Goal: Task Accomplishment & Management: Manage account settings

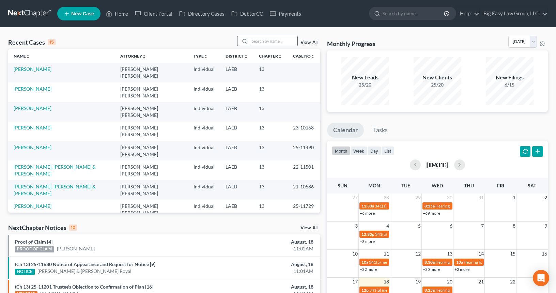
click at [275, 39] on input "search" at bounding box center [274, 41] width 48 height 10
type input "[PERSON_NAME]"
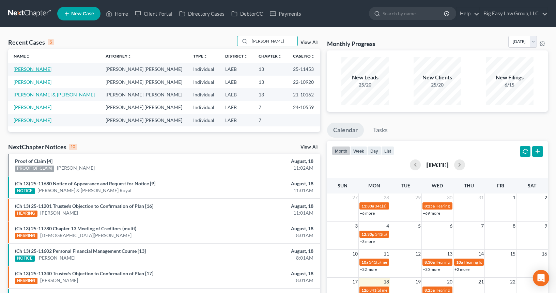
click at [48, 68] on link "[PERSON_NAME]" at bounding box center [33, 69] width 38 height 6
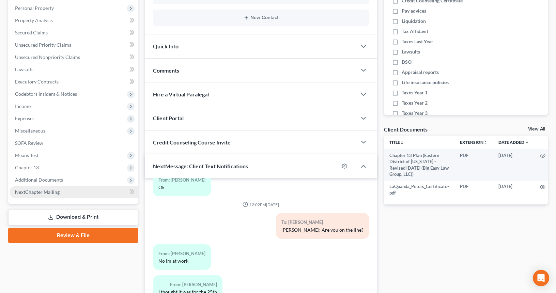
scroll to position [132, 0]
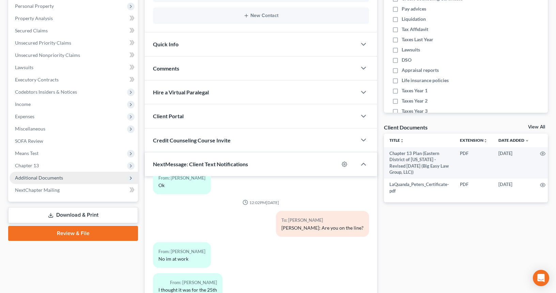
click at [74, 179] on span "Additional Documents" at bounding box center [74, 178] width 128 height 12
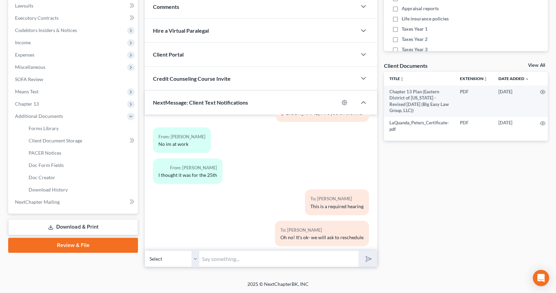
scroll to position [1194, 0]
click at [194, 15] on div "Comments" at bounding box center [251, 7] width 212 height 24
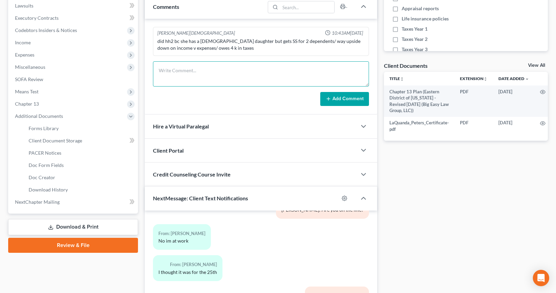
click at [198, 76] on textarea at bounding box center [261, 73] width 216 height 25
click at [228, 69] on textarea "341 not es- reset to [DATE] @ 1100" at bounding box center [261, 73] width 216 height 25
type textarea "341 not es- reset to [DATE] 1:00"
click at [341, 100] on button "Add Comment" at bounding box center [344, 99] width 49 height 14
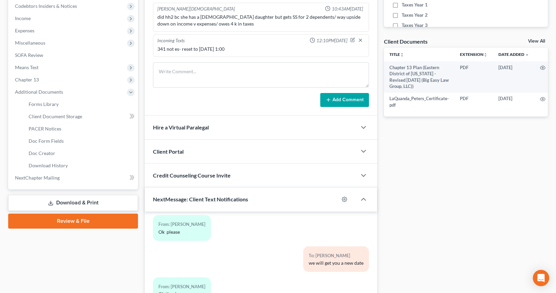
scroll to position [315, 0]
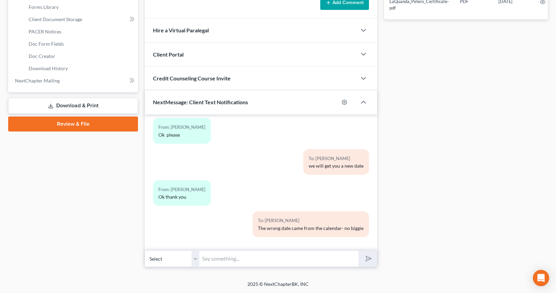
click at [331, 260] on input "text" at bounding box center [278, 258] width 159 height 17
type input "Reset to [DATE] 1:00pm"
click at [358, 251] on button "submit" at bounding box center [367, 259] width 19 height 16
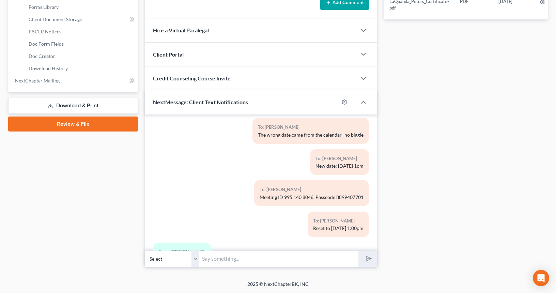
scroll to position [1454, 0]
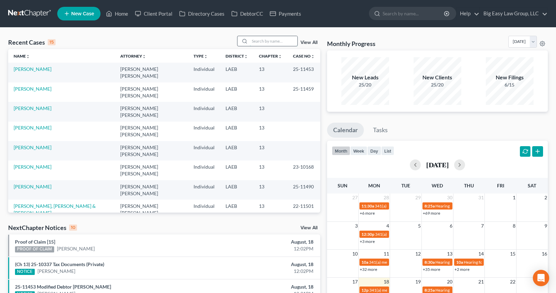
click at [270, 41] on input "search" at bounding box center [274, 41] width 48 height 10
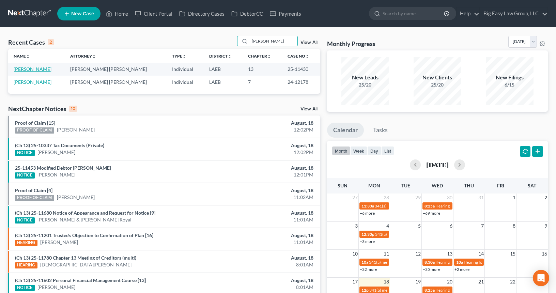
type input "brewer"
click at [37, 71] on link "Brewer, Calvin" at bounding box center [33, 69] width 38 height 6
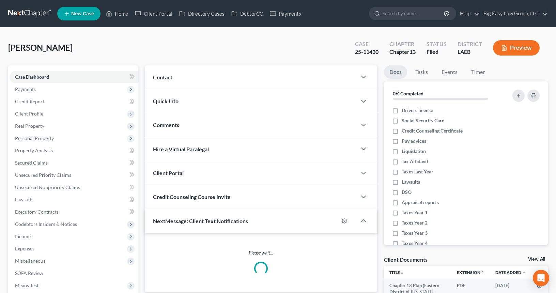
click at [239, 79] on div "Contact" at bounding box center [251, 77] width 212 height 24
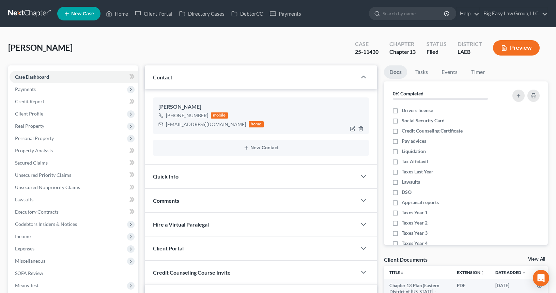
scroll to position [548, 0]
click at [355, 127] on icon "button" at bounding box center [352, 128] width 5 height 5
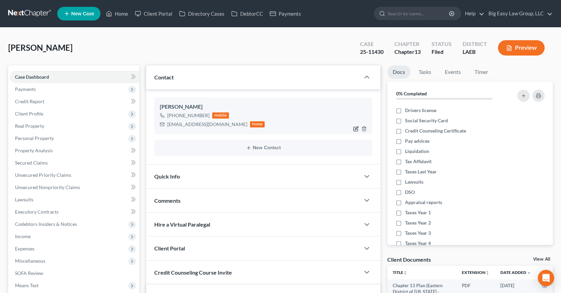
select select "0"
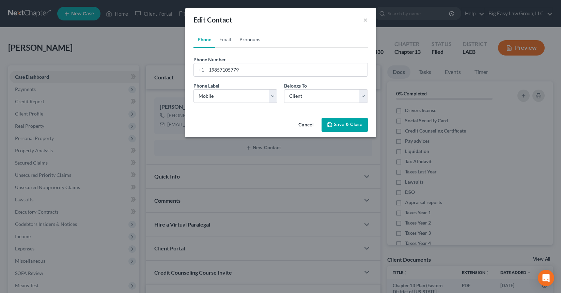
click at [250, 40] on link "Pronouns" at bounding box center [249, 39] width 29 height 16
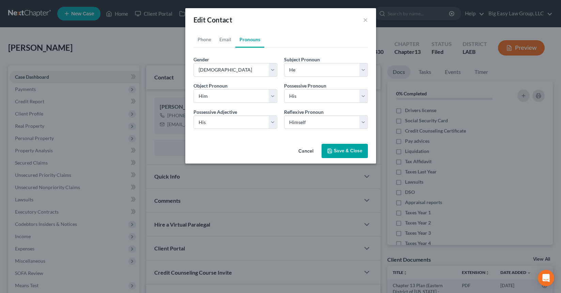
click at [358, 151] on button "Save & Close" at bounding box center [345, 151] width 46 height 14
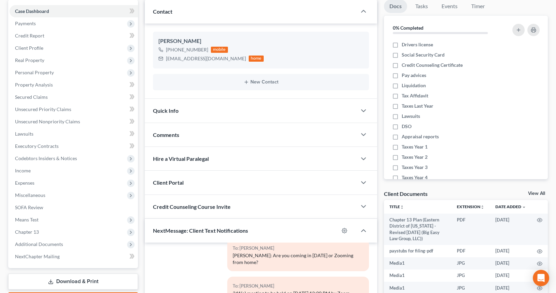
scroll to position [107, 0]
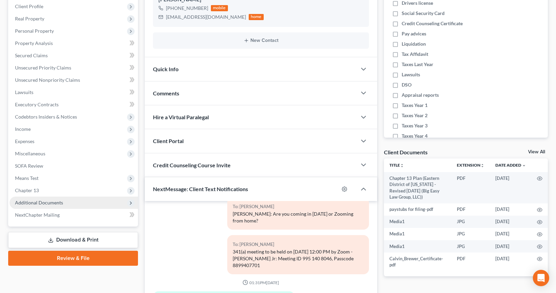
click at [87, 201] on span "Additional Documents" at bounding box center [74, 203] width 128 height 12
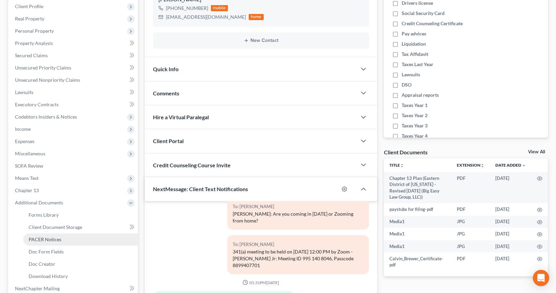
click at [105, 237] on link "PACER Notices" at bounding box center [80, 239] width 115 height 12
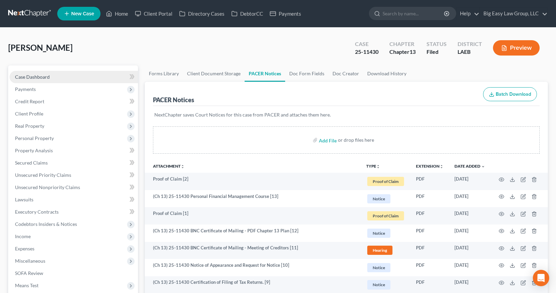
click at [84, 72] on link "Case Dashboard" at bounding box center [74, 77] width 128 height 12
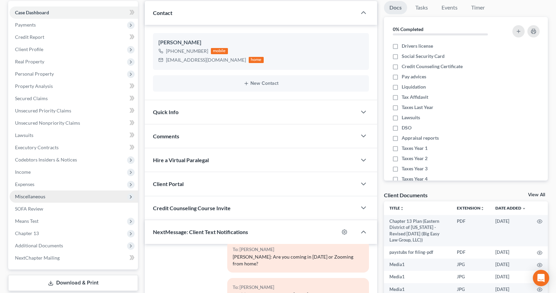
scroll to position [65, 0]
click at [87, 199] on span "Miscellaneous" at bounding box center [74, 196] width 128 height 12
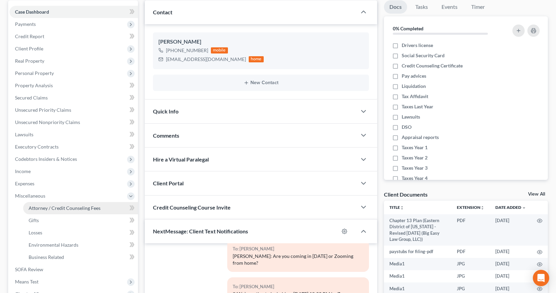
click at [91, 206] on span "Attorney / Credit Counseling Fees" at bounding box center [65, 208] width 72 height 6
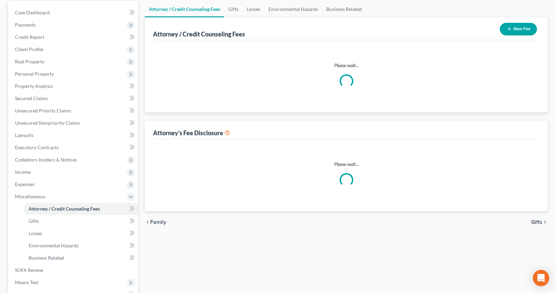
scroll to position [5, 0]
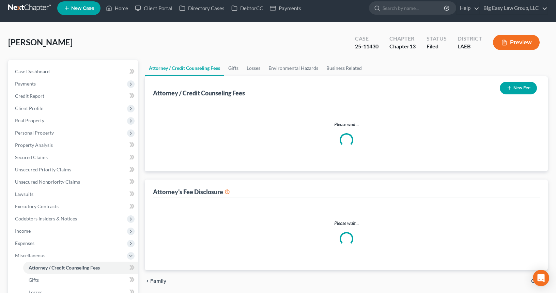
select select "0"
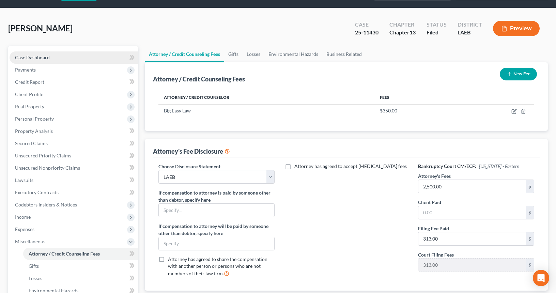
scroll to position [0, 0]
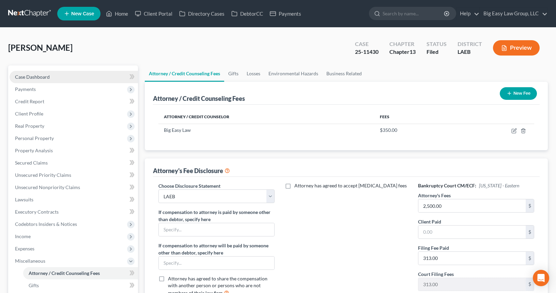
click at [86, 81] on link "Case Dashboard" at bounding box center [74, 77] width 128 height 12
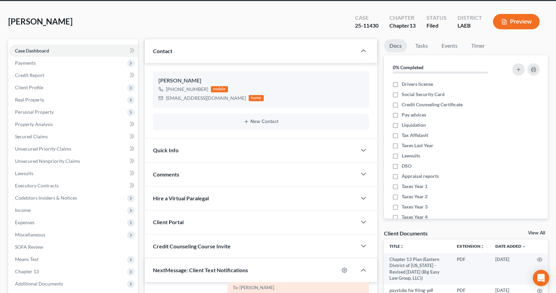
scroll to position [57, 0]
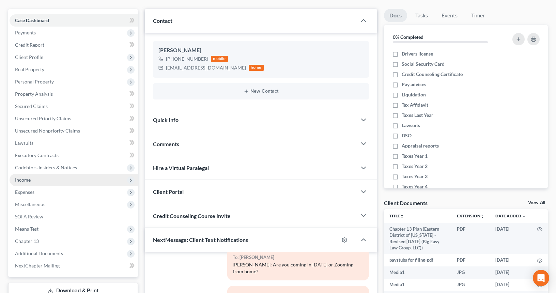
click at [63, 182] on span "Income" at bounding box center [74, 180] width 128 height 12
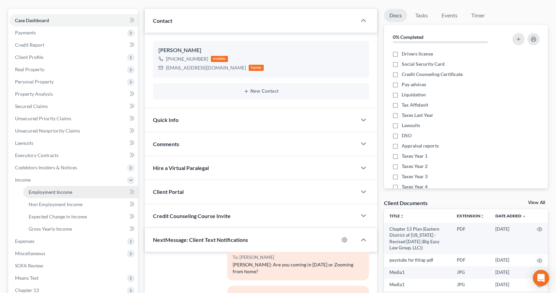
click at [69, 191] on span "Employment Income" at bounding box center [51, 192] width 44 height 6
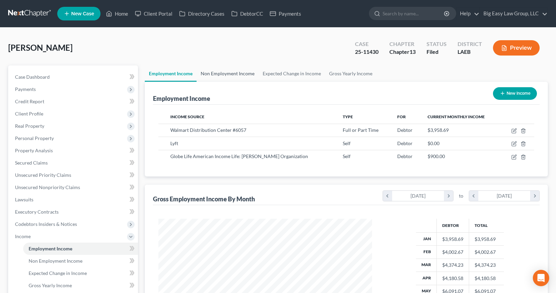
scroll to position [122, 227]
click at [234, 70] on link "Non Employment Income" at bounding box center [228, 73] width 62 height 16
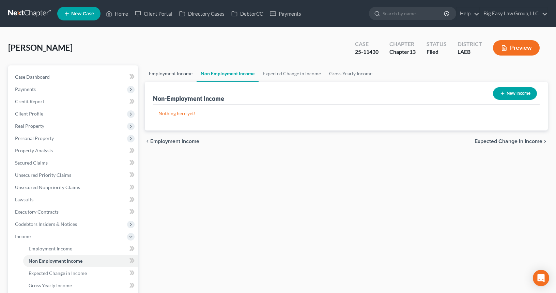
click at [184, 74] on link "Employment Income" at bounding box center [171, 73] width 52 height 16
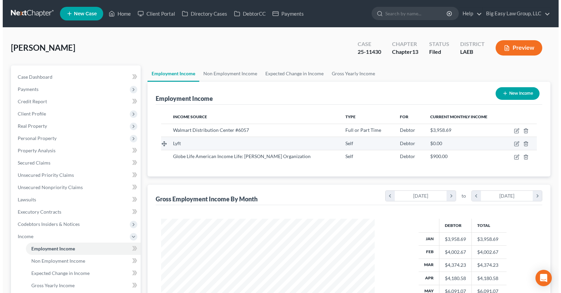
scroll to position [122, 227]
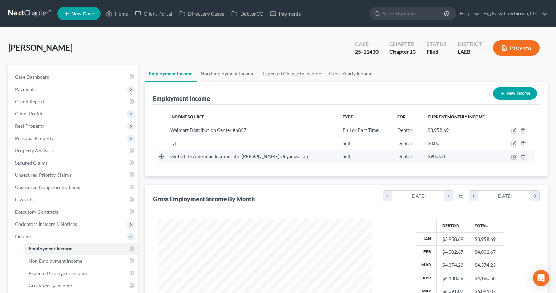
click at [514, 156] on icon "button" at bounding box center [514, 156] width 3 height 3
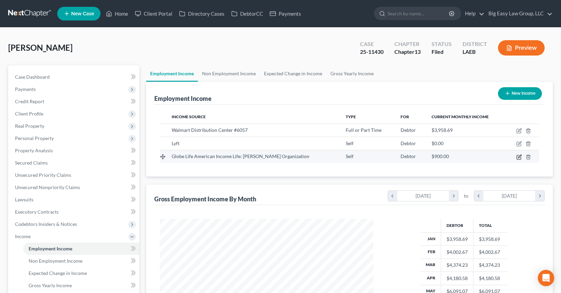
select select "1"
select select "19"
select select "0"
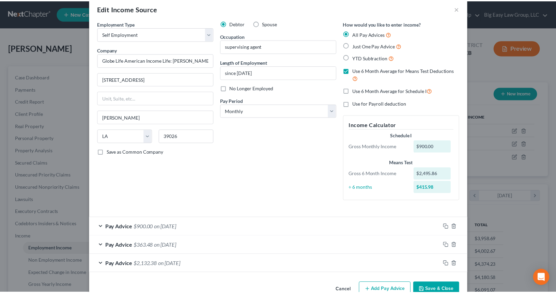
scroll to position [0, 0]
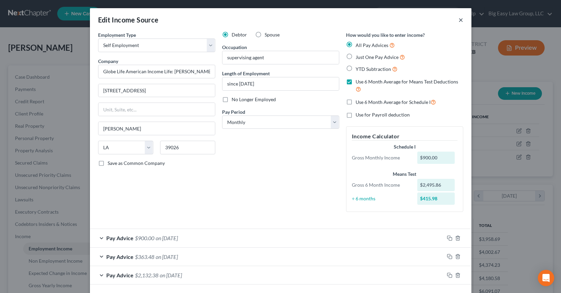
click at [459, 21] on button "×" at bounding box center [461, 20] width 5 height 8
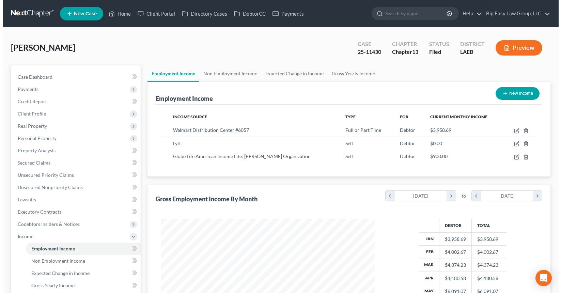
scroll to position [340552, 340447]
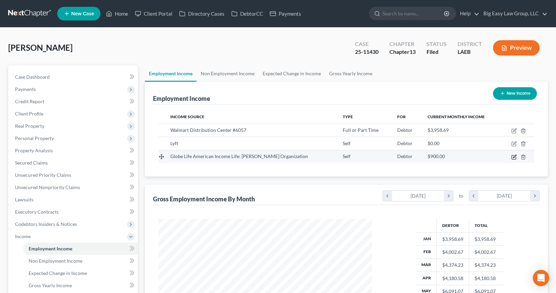
click at [514, 159] on icon "button" at bounding box center [514, 157] width 4 height 4
select select "1"
select select "19"
select select "0"
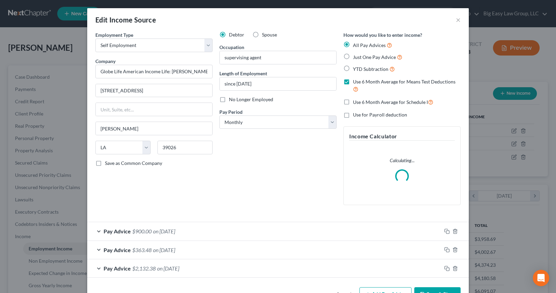
scroll to position [122, 230]
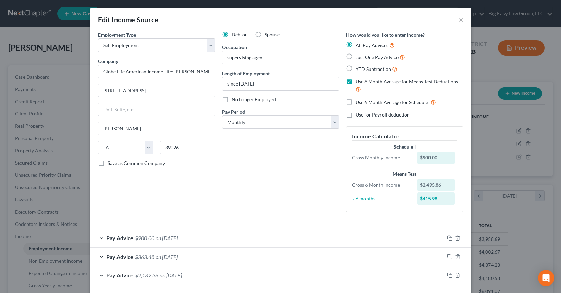
click at [455, 22] on div "Edit Income Source ×" at bounding box center [281, 19] width 382 height 23
click at [459, 21] on button "×" at bounding box center [461, 20] width 5 height 8
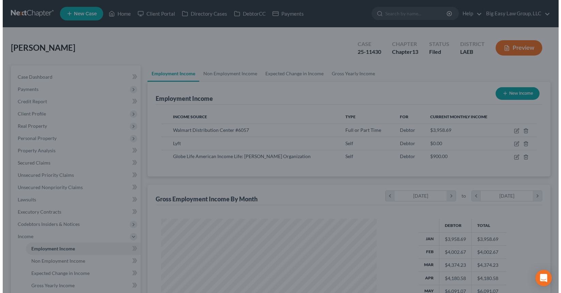
scroll to position [340552, 340447]
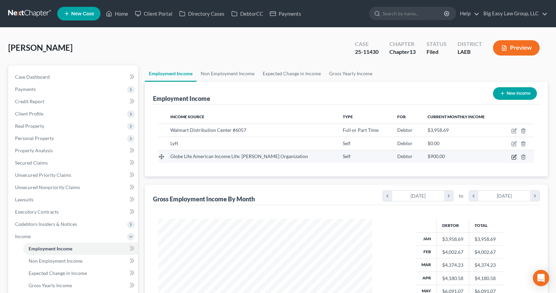
click at [514, 158] on icon "button" at bounding box center [513, 156] width 5 height 5
select select "1"
select select "19"
select select "0"
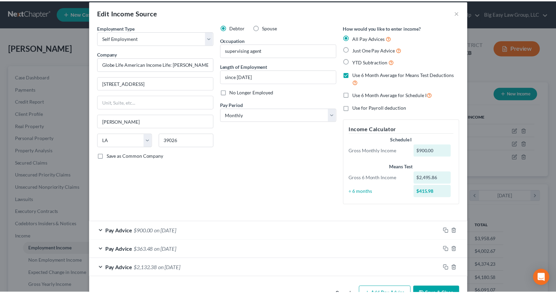
scroll to position [0, 0]
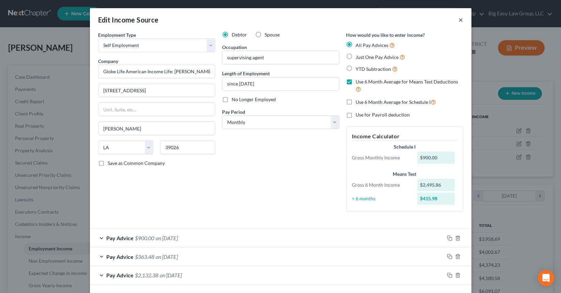
click at [459, 20] on button "×" at bounding box center [461, 20] width 5 height 8
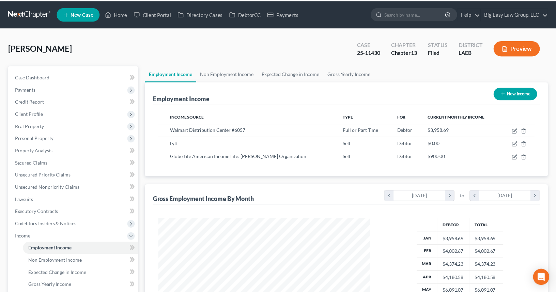
scroll to position [340552, 340447]
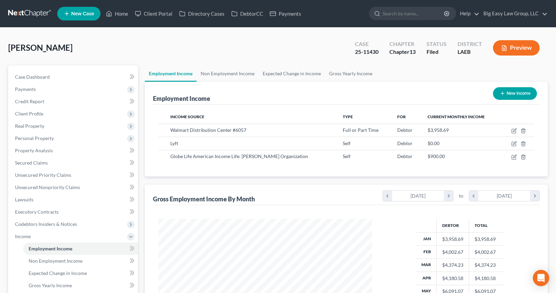
click at [159, 63] on div "Brewer, Calvin Upgraded Case 25-11430 Chapter Chapter 13 Status Filed District …" at bounding box center [278, 51] width 540 height 30
click at [82, 113] on span "Client Profile" at bounding box center [74, 114] width 128 height 12
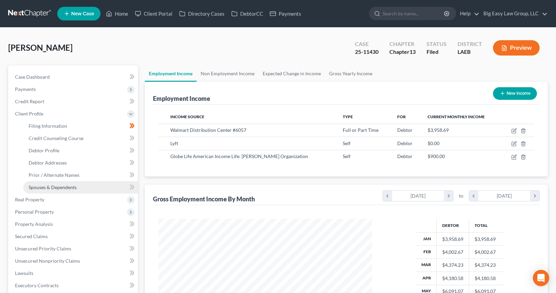
click at [101, 187] on link "Spouses & Dependents" at bounding box center [80, 187] width 115 height 12
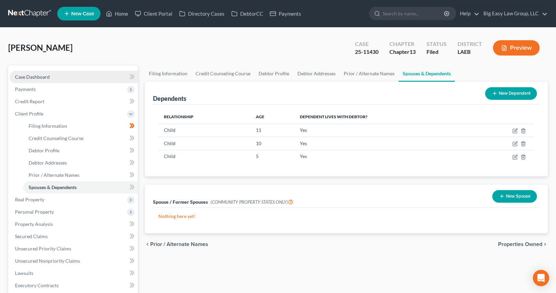
click at [84, 72] on link "Case Dashboard" at bounding box center [74, 77] width 128 height 12
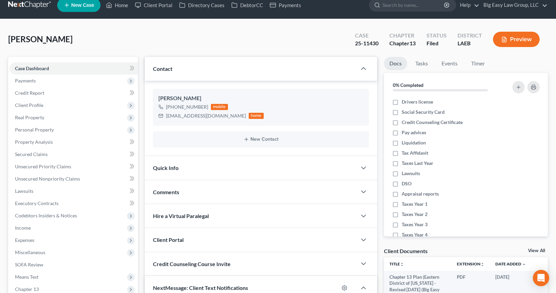
scroll to position [10, 0]
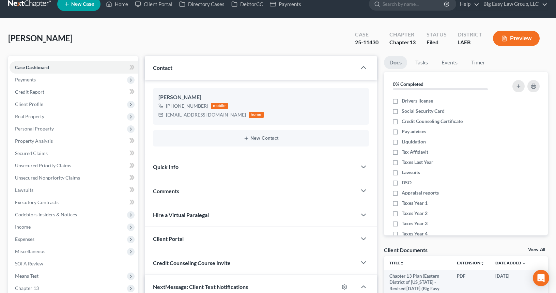
click at [252, 177] on div "Quick Info" at bounding box center [251, 167] width 212 height 24
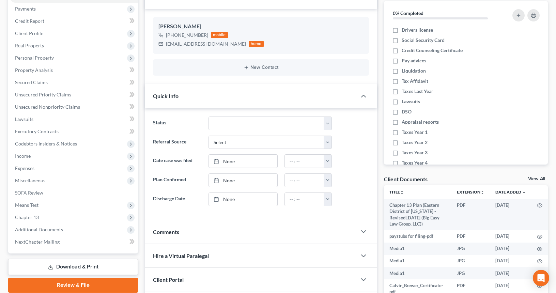
scroll to position [149, 0]
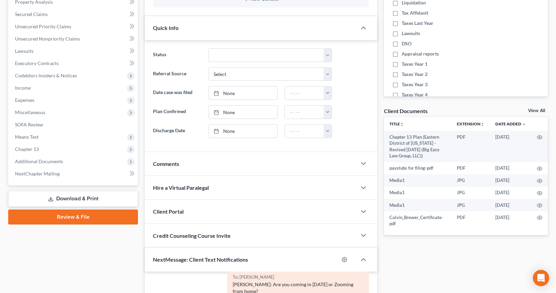
click at [216, 164] on div "Comments" at bounding box center [251, 164] width 212 height 24
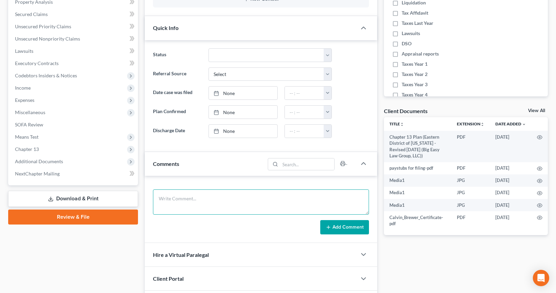
drag, startPoint x: 250, startPoint y: 199, endPoint x: 251, endPoint y: 194, distance: 5.2
click at [250, 199] on textarea at bounding box center [261, 201] width 216 height 25
click at [316, 198] on textarea "341 notes - need ot update pay stubs before confirmation, especially for insrua…" at bounding box center [261, 201] width 216 height 25
type textarea "341 notes - need ot update pay stubs before confirmation, especially for insura…"
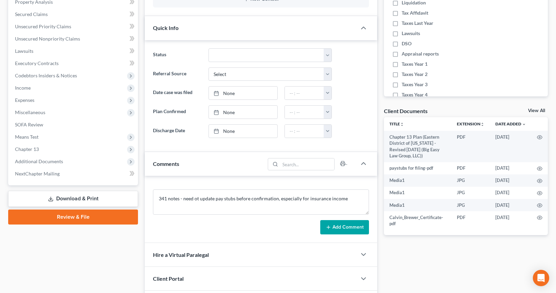
click at [343, 225] on button "Add Comment" at bounding box center [344, 227] width 49 height 14
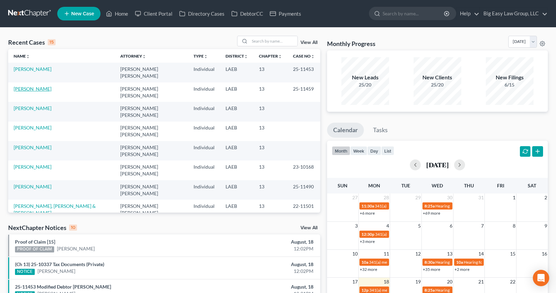
click at [24, 86] on link "[PERSON_NAME]" at bounding box center [33, 89] width 38 height 6
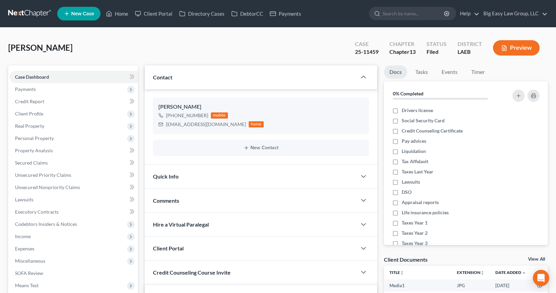
scroll to position [1398, 0]
